Goal: Task Accomplishment & Management: Manage account settings

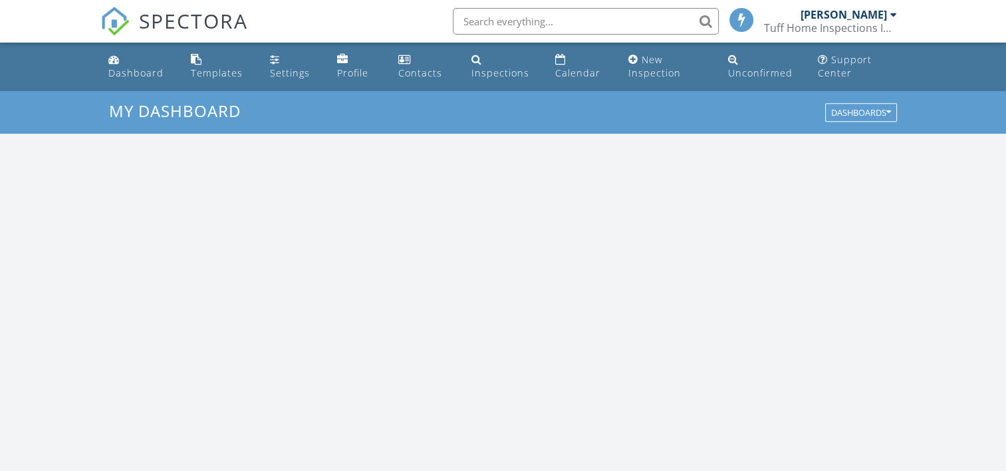
scroll to position [1231, 1027]
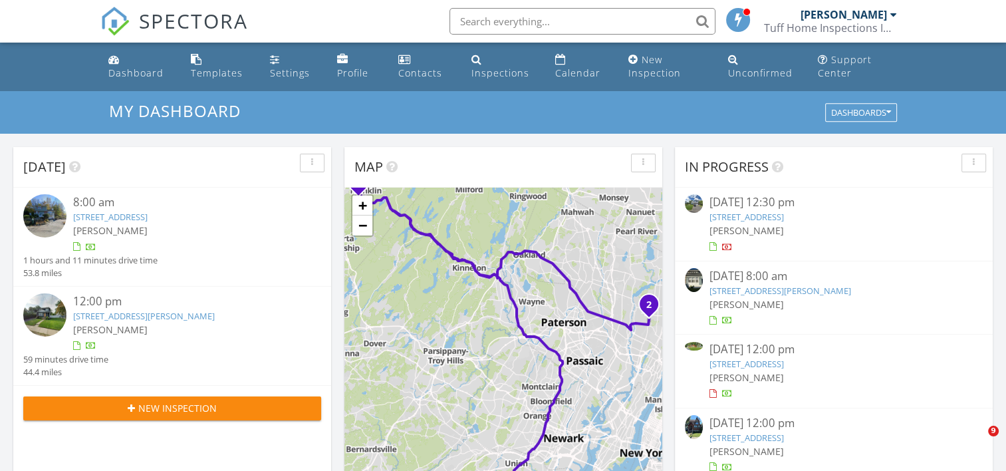
click at [748, 224] on span "[PERSON_NAME]" at bounding box center [747, 230] width 74 height 13
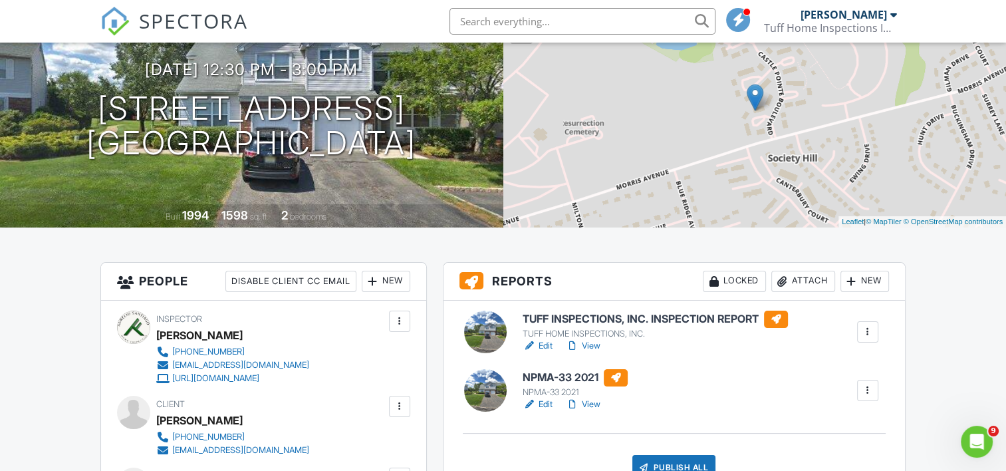
scroll to position [266, 0]
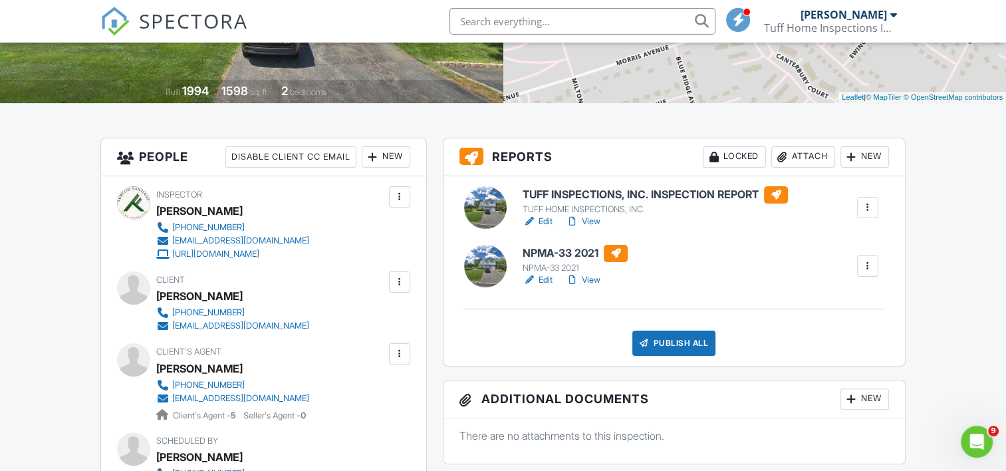
click at [572, 259] on h6 "NPMA-33 2021" at bounding box center [575, 253] width 105 height 17
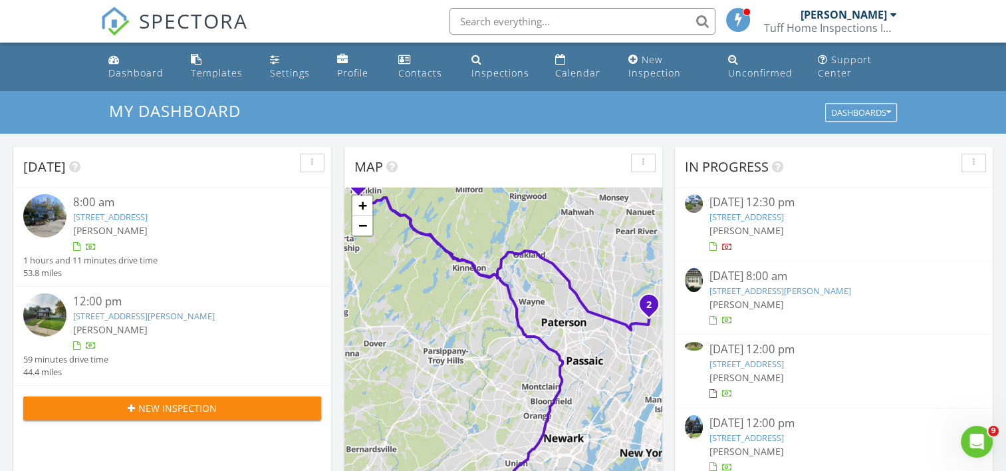
click at [749, 225] on span "[PERSON_NAME]" at bounding box center [747, 230] width 74 height 13
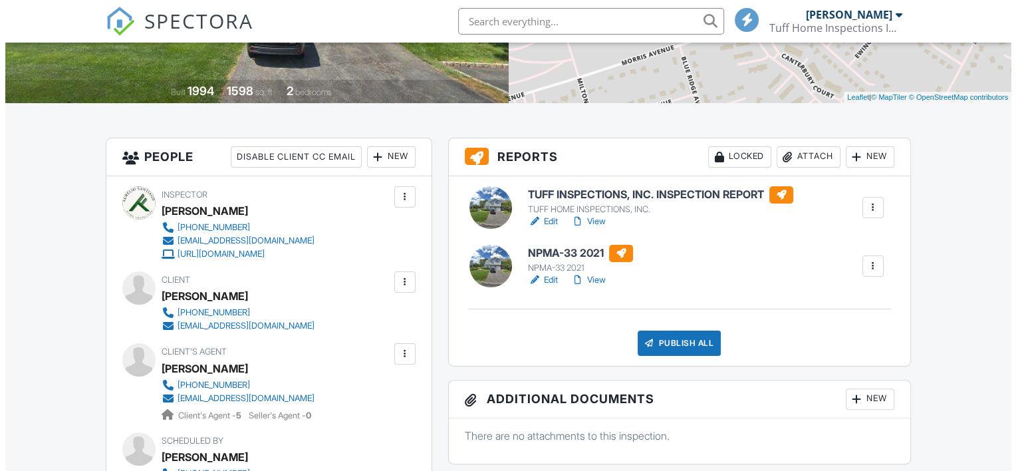
scroll to position [266, 0]
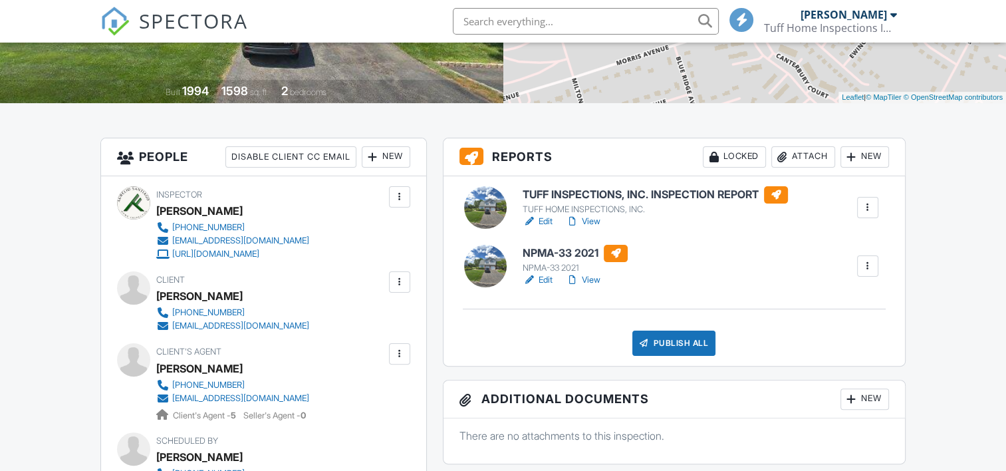
click at [650, 333] on div "Publish All" at bounding box center [673, 343] width 83 height 25
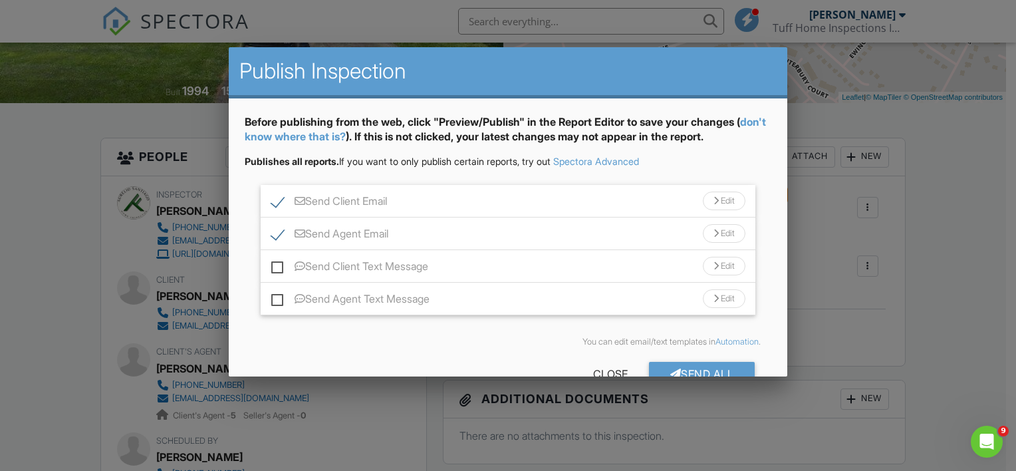
scroll to position [0, 0]
click at [279, 266] on label "Send Client Text Message" at bounding box center [349, 268] width 157 height 17
click at [279, 264] on input "Send Client Text Message" at bounding box center [275, 259] width 9 height 9
checkbox input "true"
click at [277, 296] on label "Send Agent Text Message" at bounding box center [350, 301] width 158 height 17
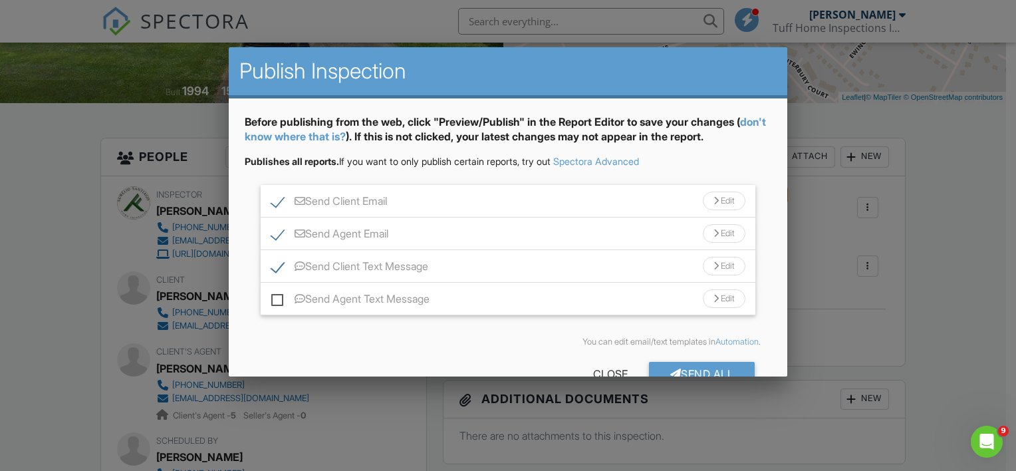
click at [277, 296] on input "Send Agent Text Message" at bounding box center [275, 292] width 9 height 9
checkbox input "true"
click at [718, 364] on div "Send All" at bounding box center [702, 374] width 106 height 24
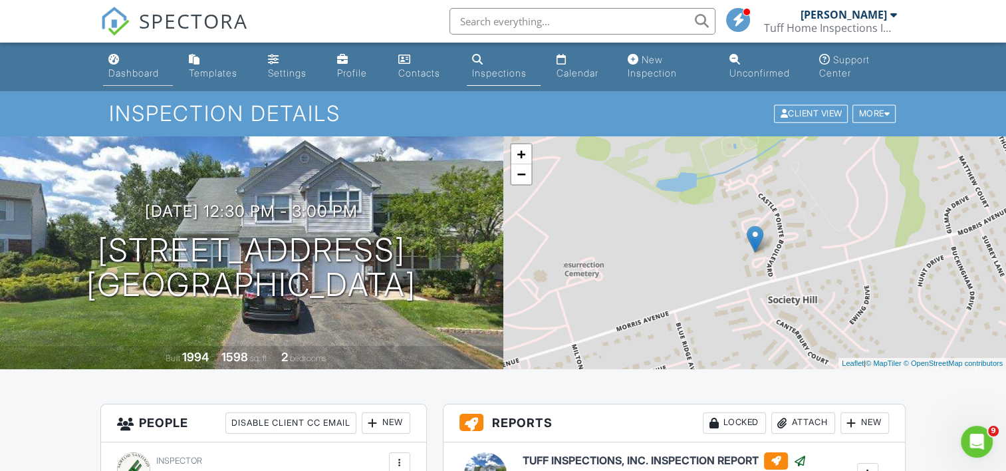
click at [130, 71] on div "Dashboard" at bounding box center [133, 72] width 51 height 11
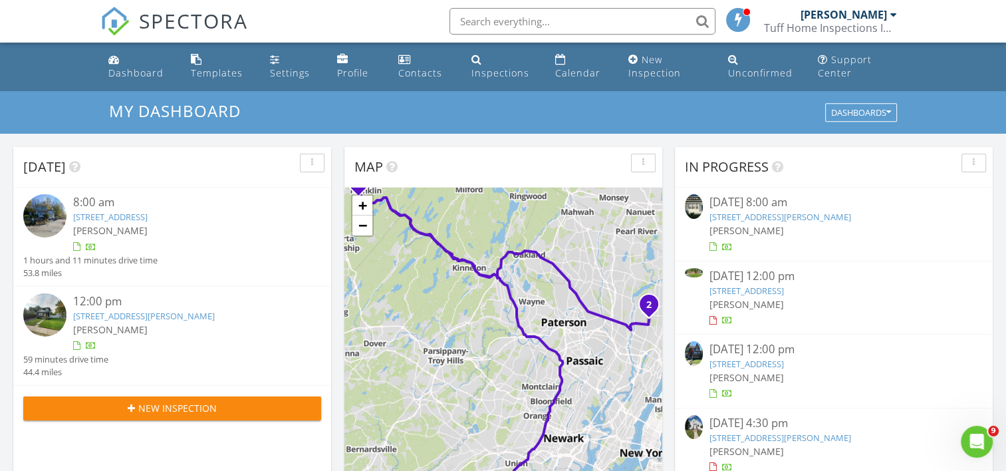
click at [766, 217] on link "2263 Hollinshed Ave, Pennsauken, NJ 08110" at bounding box center [781, 217] width 142 height 12
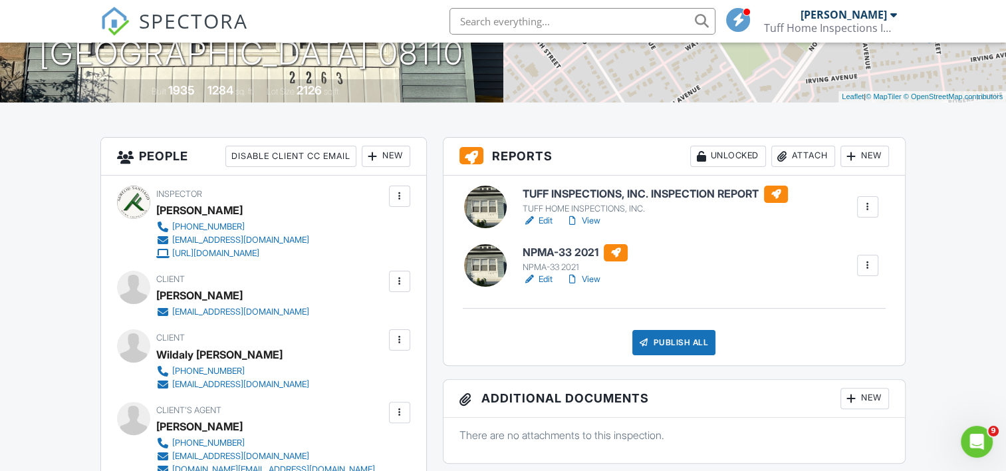
scroll to position [333, 0]
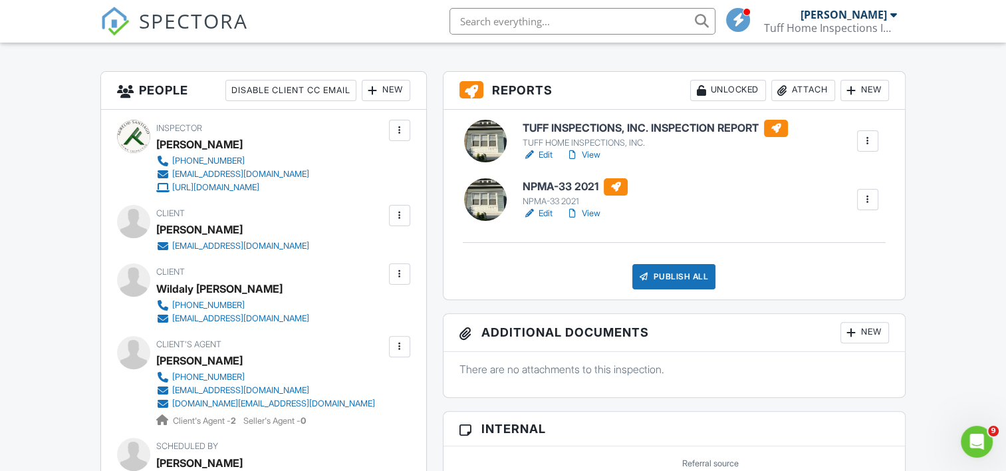
click at [557, 138] on div "TUFF HOME INSPECTIONS, INC." at bounding box center [655, 143] width 265 height 11
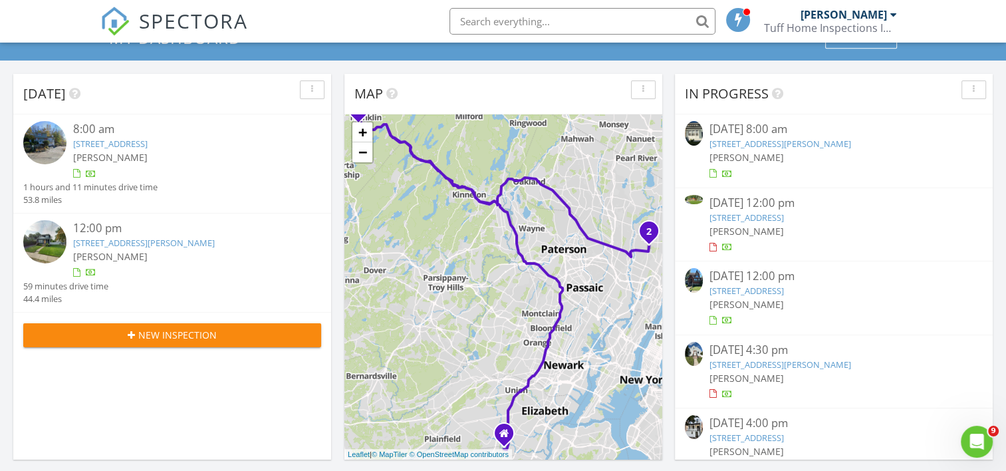
scroll to position [67, 0]
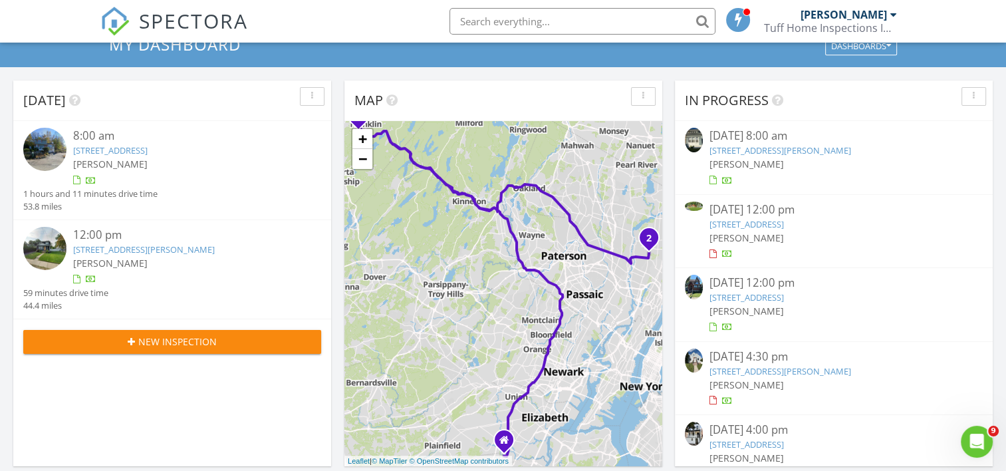
click at [782, 152] on link "2263 Hollinshed Ave, Pennsauken, NJ 08110" at bounding box center [781, 150] width 142 height 12
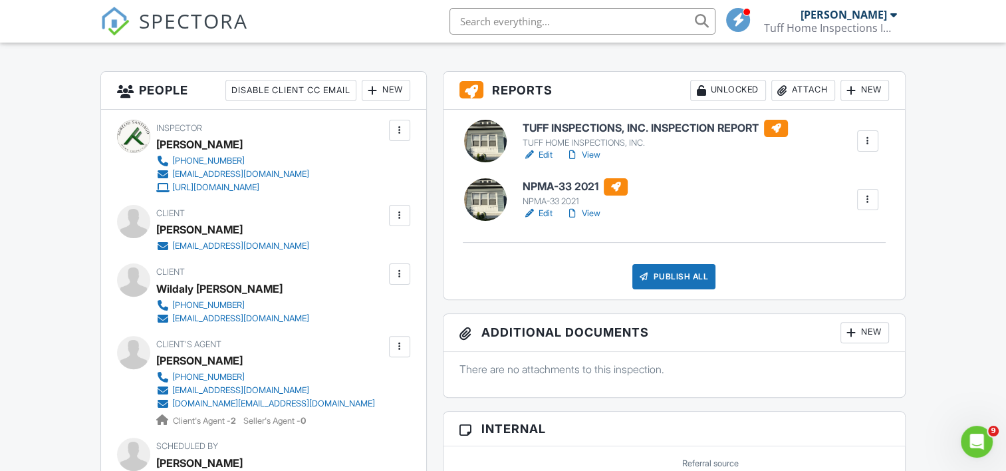
click at [569, 142] on div "TUFF HOME INSPECTIONS, INC." at bounding box center [655, 143] width 265 height 11
